Goal: Transaction & Acquisition: Subscribe to service/newsletter

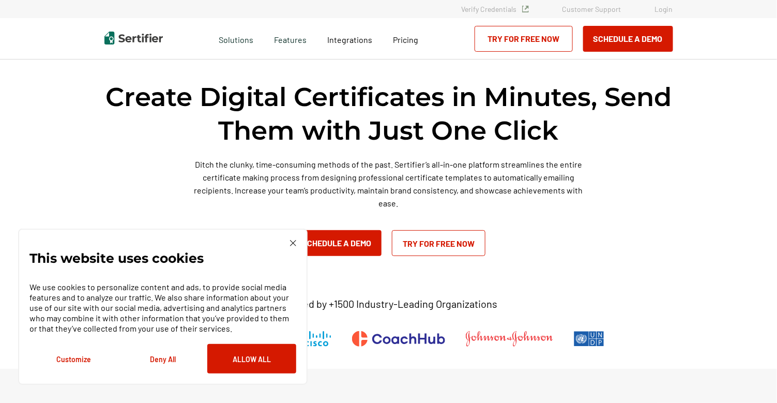
click at [451, 247] on link "Try for Free Now" at bounding box center [439, 243] width 94 height 26
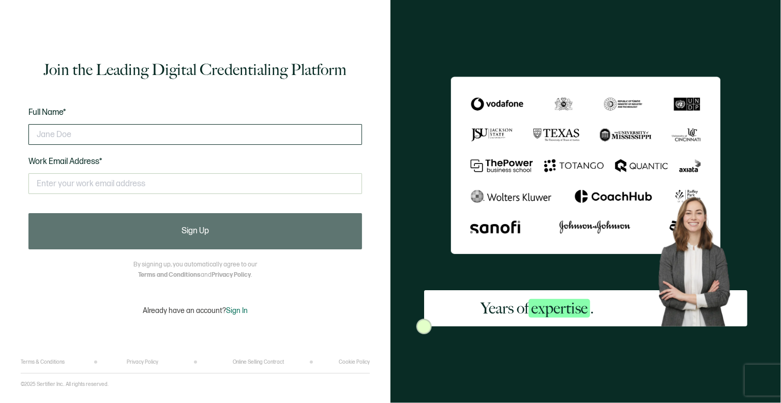
click at [170, 135] on input "text" at bounding box center [195, 134] width 334 height 21
type input "[PERSON_NAME]"
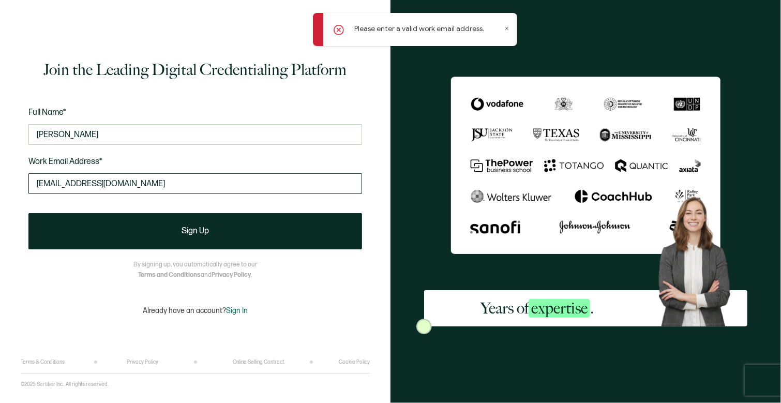
click at [197, 185] on input "[EMAIL_ADDRESS][DOMAIN_NAME]" at bounding box center [195, 183] width 334 height 21
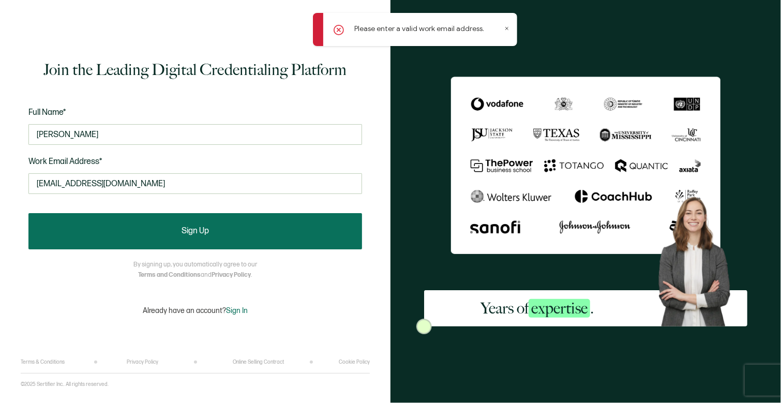
click at [207, 240] on button "Sign Up" at bounding box center [195, 231] width 334 height 36
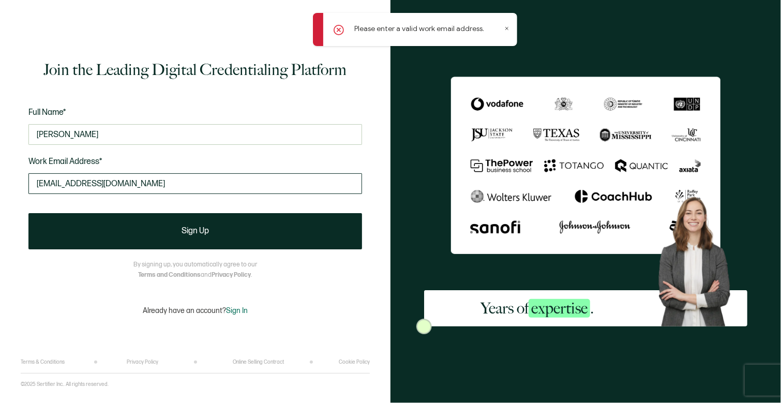
click at [225, 182] on input "[EMAIL_ADDRESS][DOMAIN_NAME]" at bounding box center [195, 183] width 334 height 21
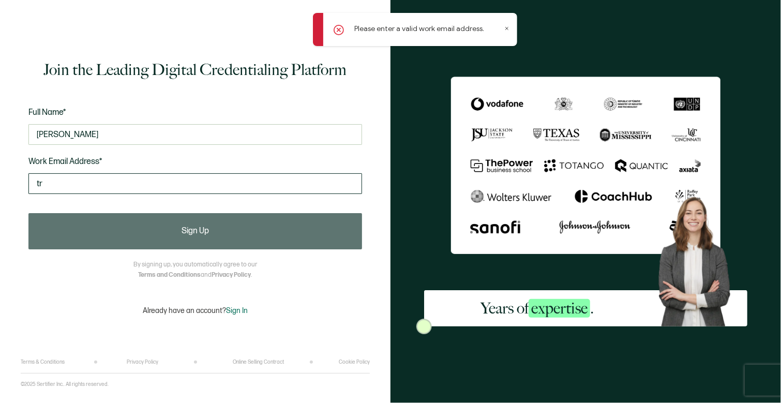
type input "t"
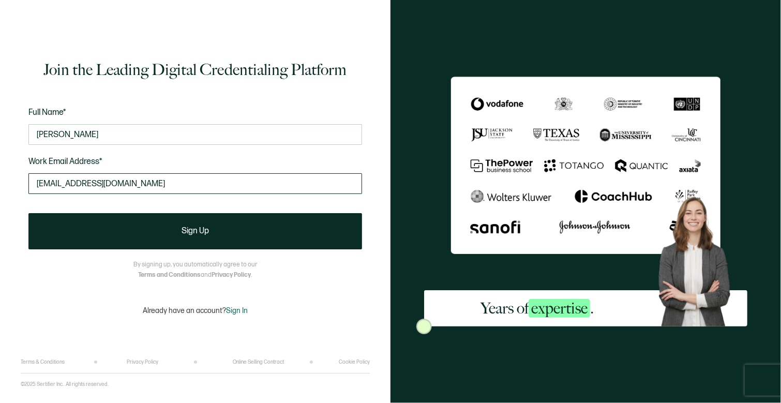
type input "[EMAIL_ADDRESS][DOMAIN_NAME]"
